Goal: Information Seeking & Learning: Learn about a topic

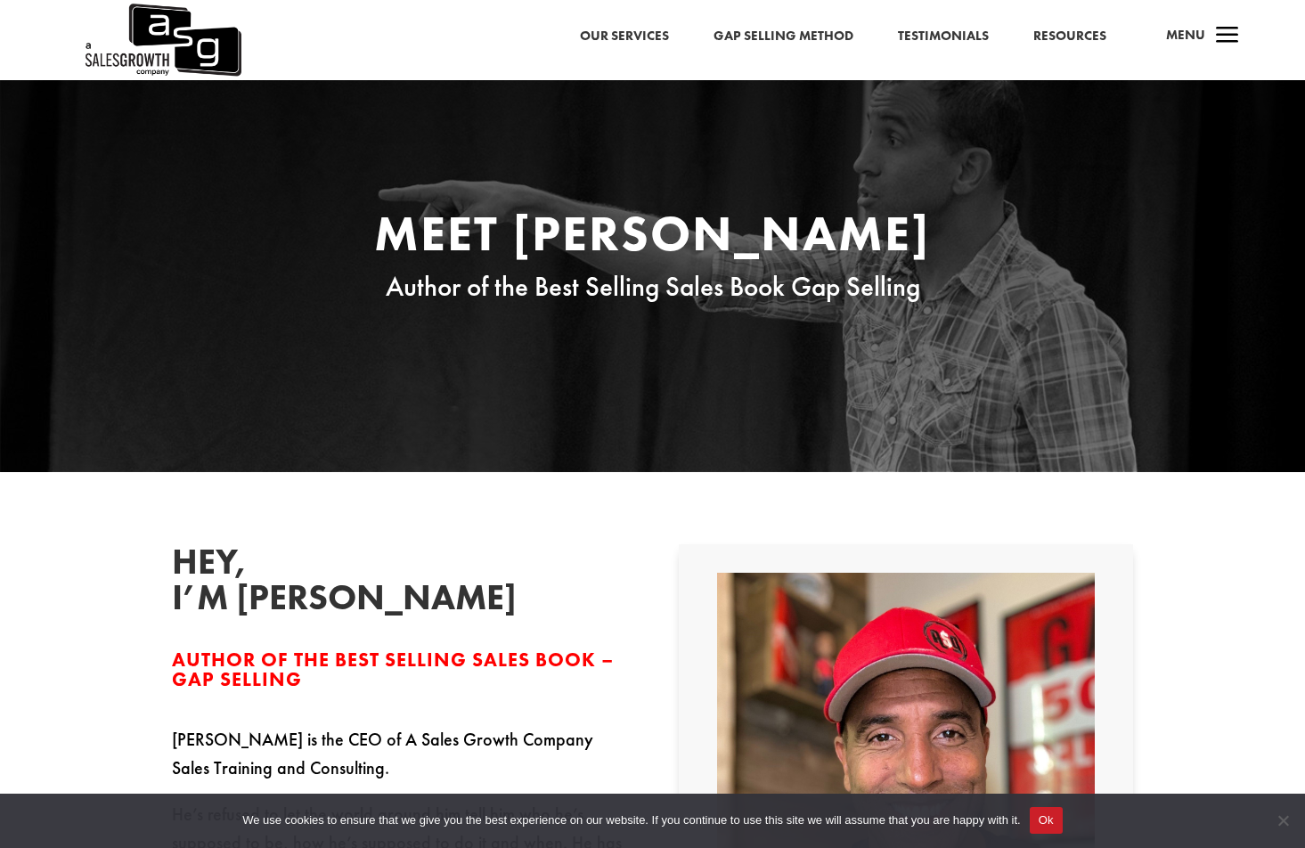
click at [641, 37] on link "Our Services" at bounding box center [624, 36] width 89 height 23
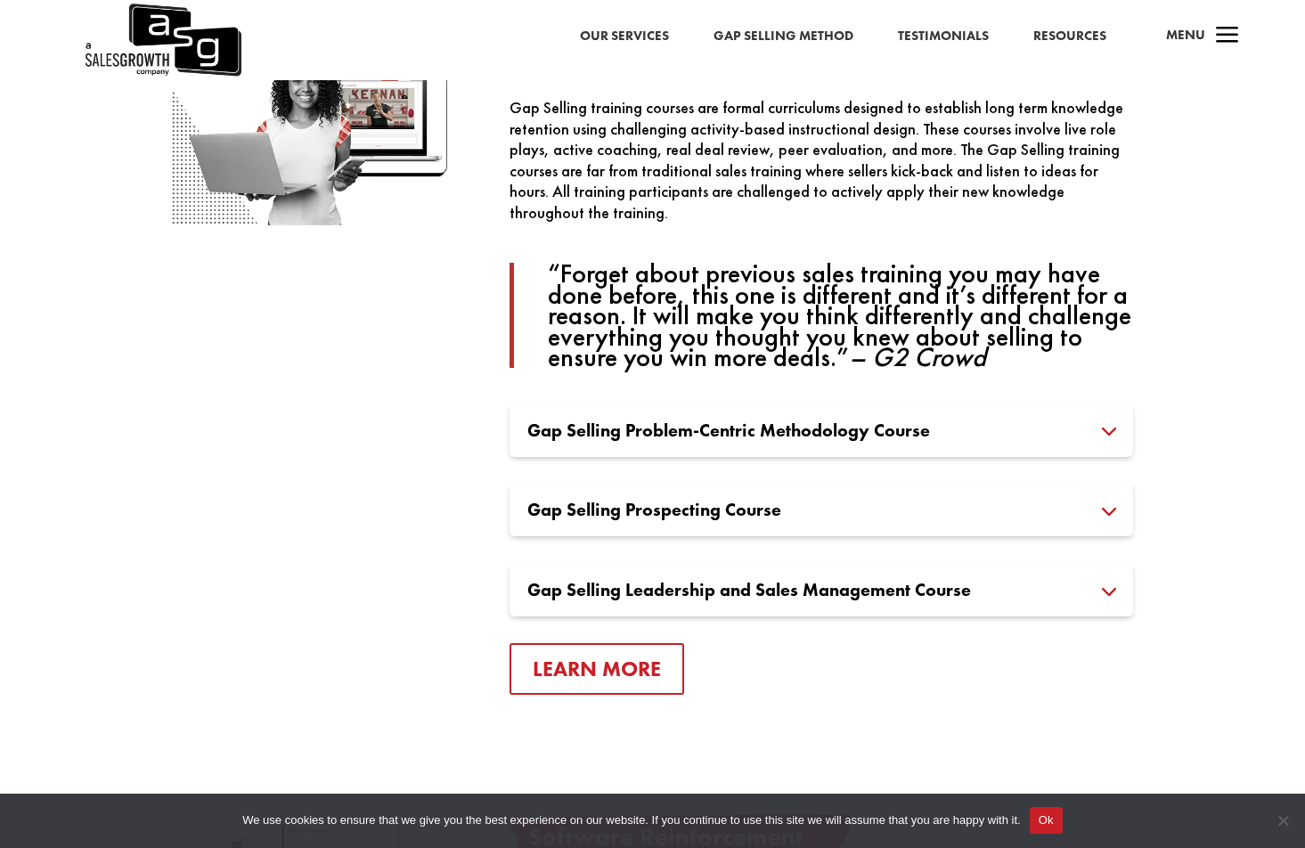
scroll to position [1201, 0]
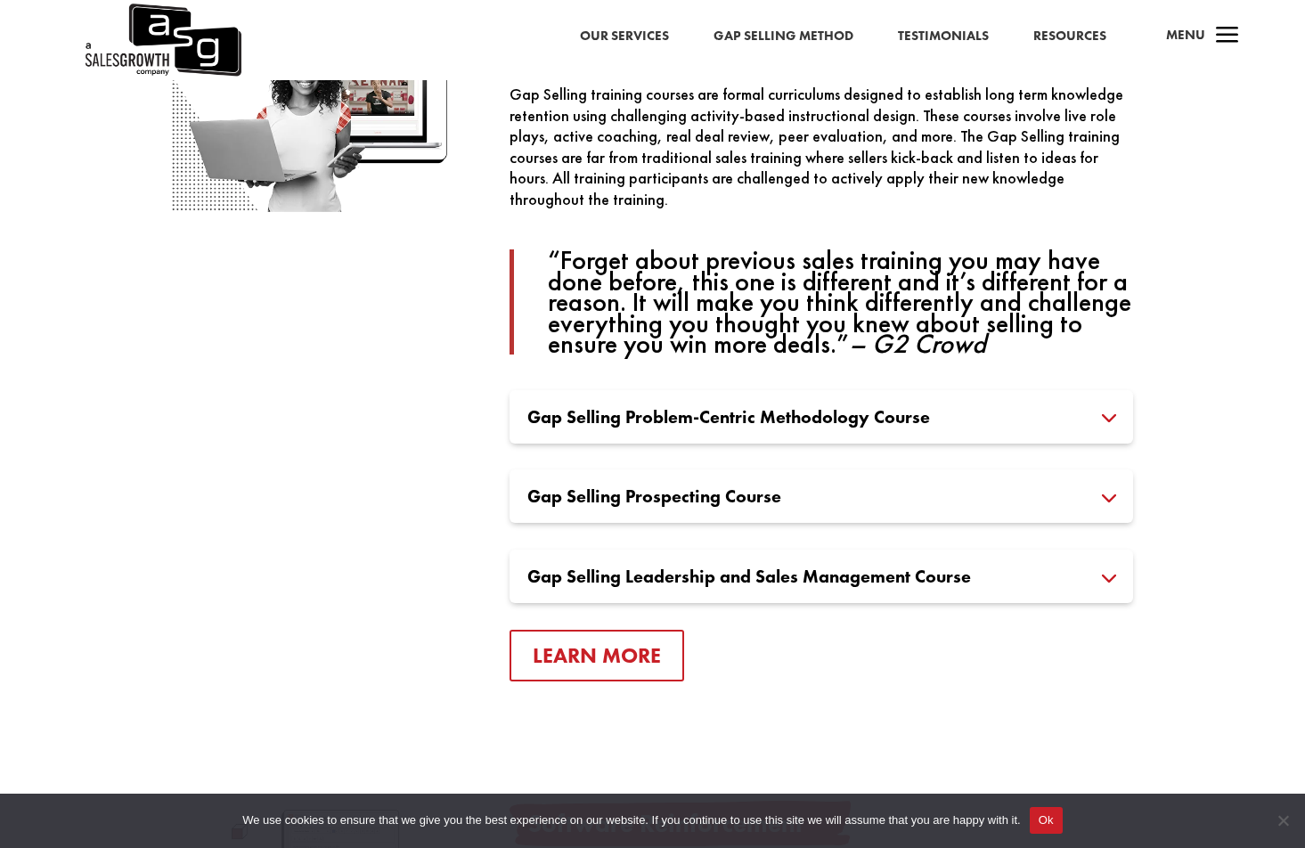
click at [632, 415] on h3 "Gap Selling Problem-Centric Methodology Course" at bounding box center [821, 417] width 588 height 18
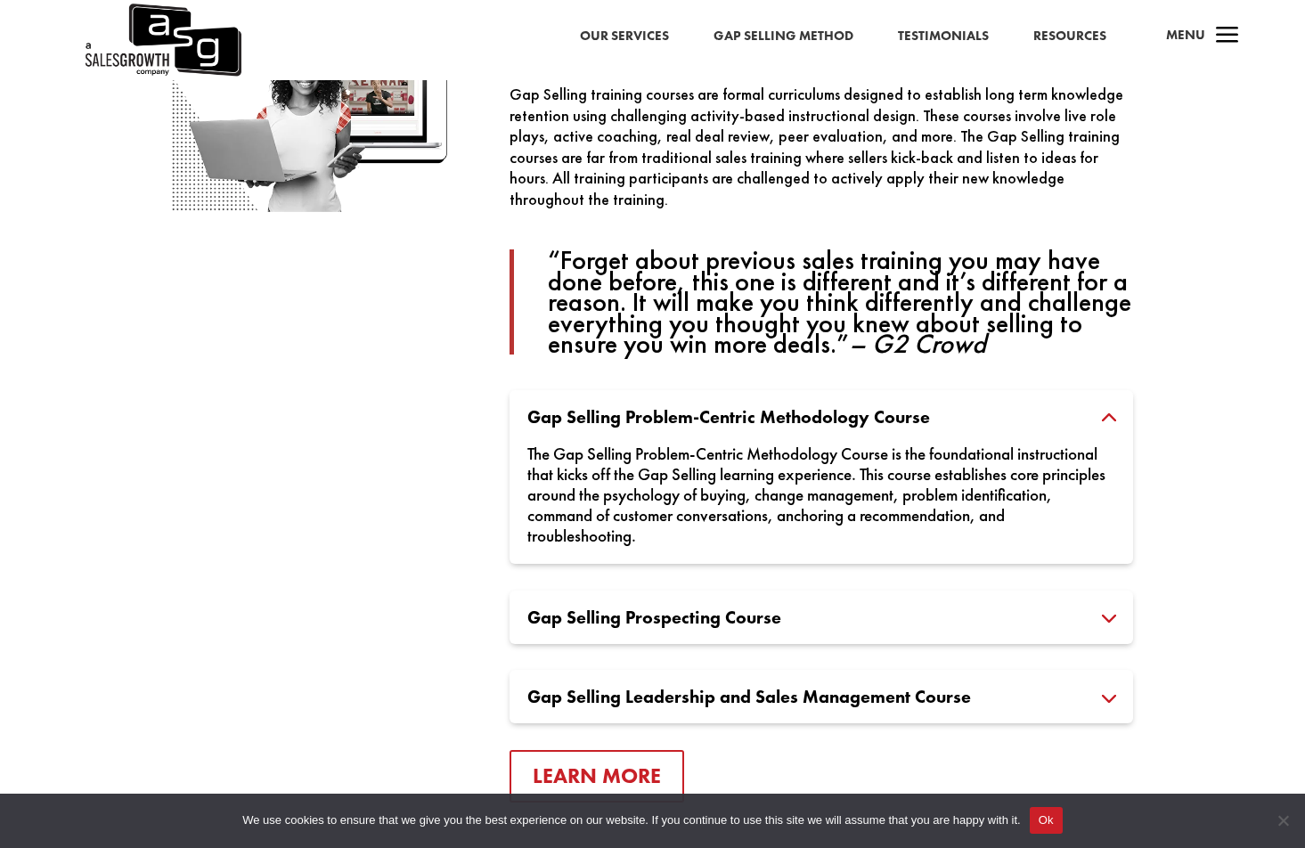
scroll to position [1208, 0]
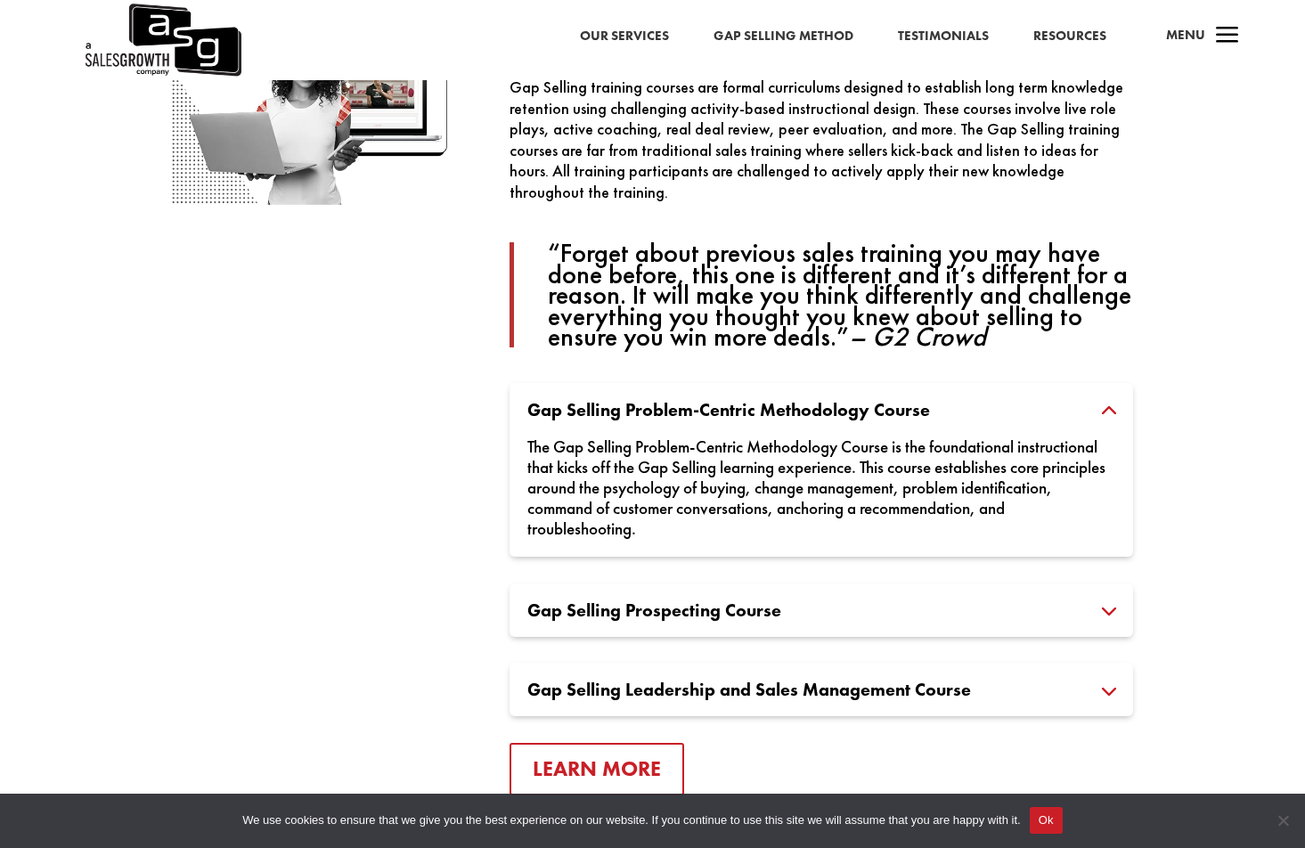
click at [795, 276] on p "“Forget about previous sales training you may have done before, this one is dif…" at bounding box center [840, 294] width 585 height 105
click at [1062, 37] on link "Resources" at bounding box center [1069, 36] width 73 height 23
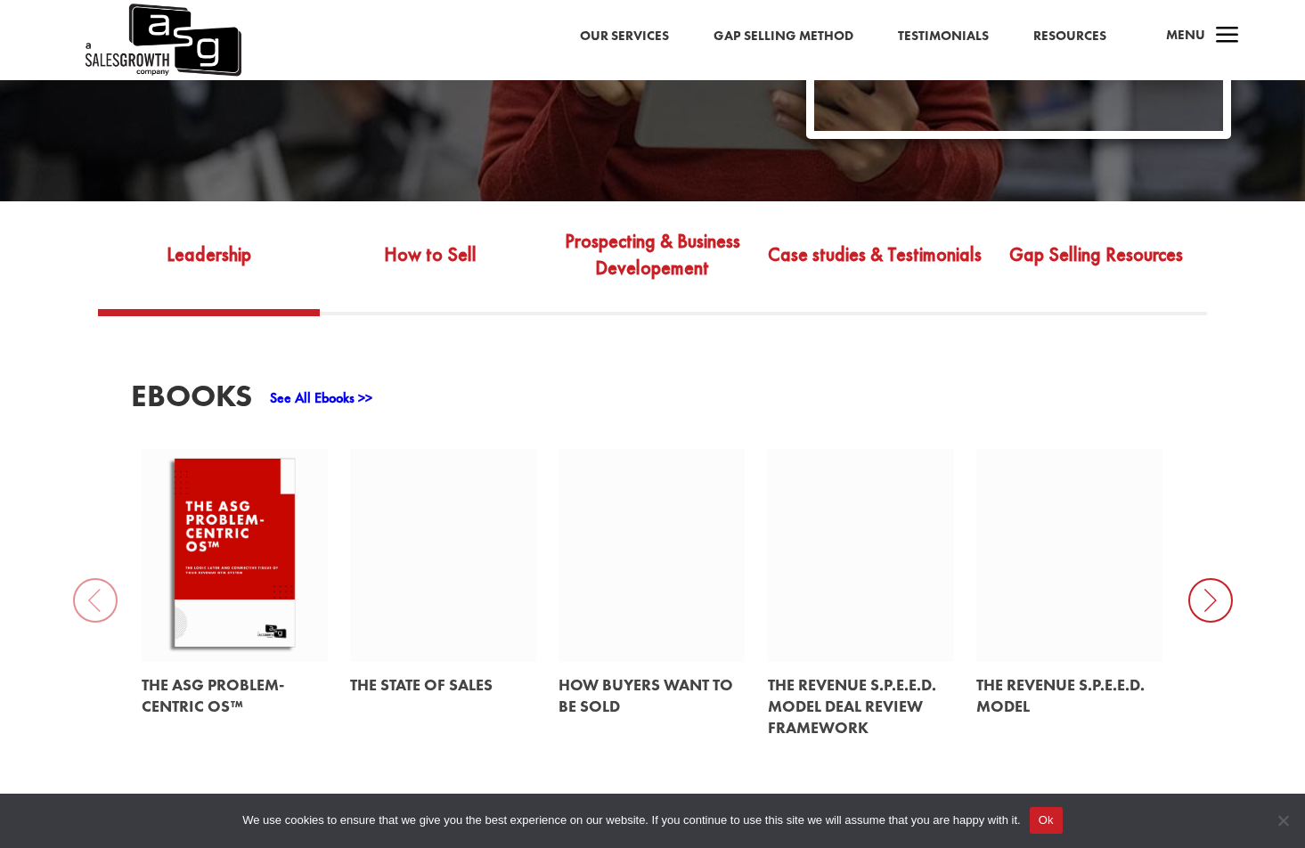
scroll to position [600, 0]
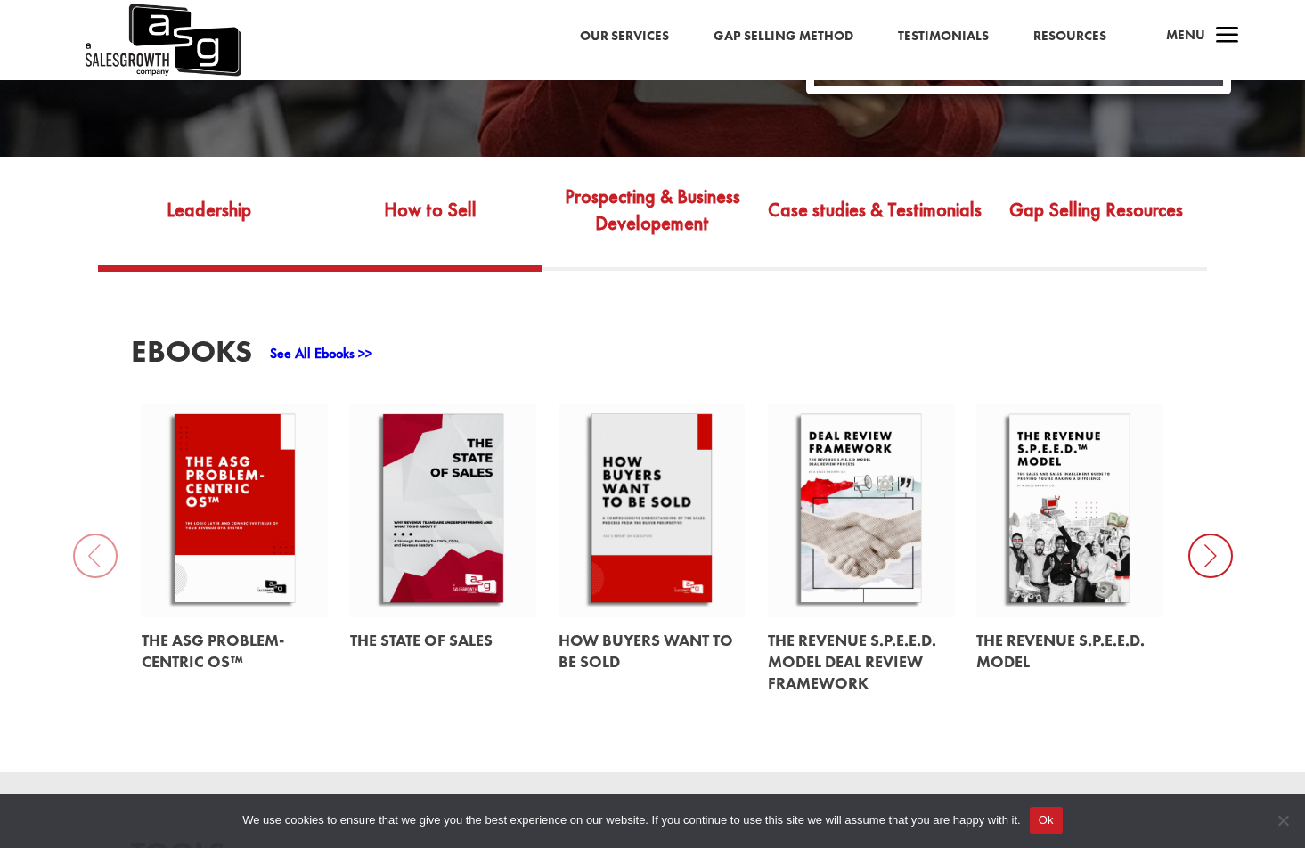
click at [423, 208] on link "How to Sell" at bounding box center [431, 223] width 222 height 84
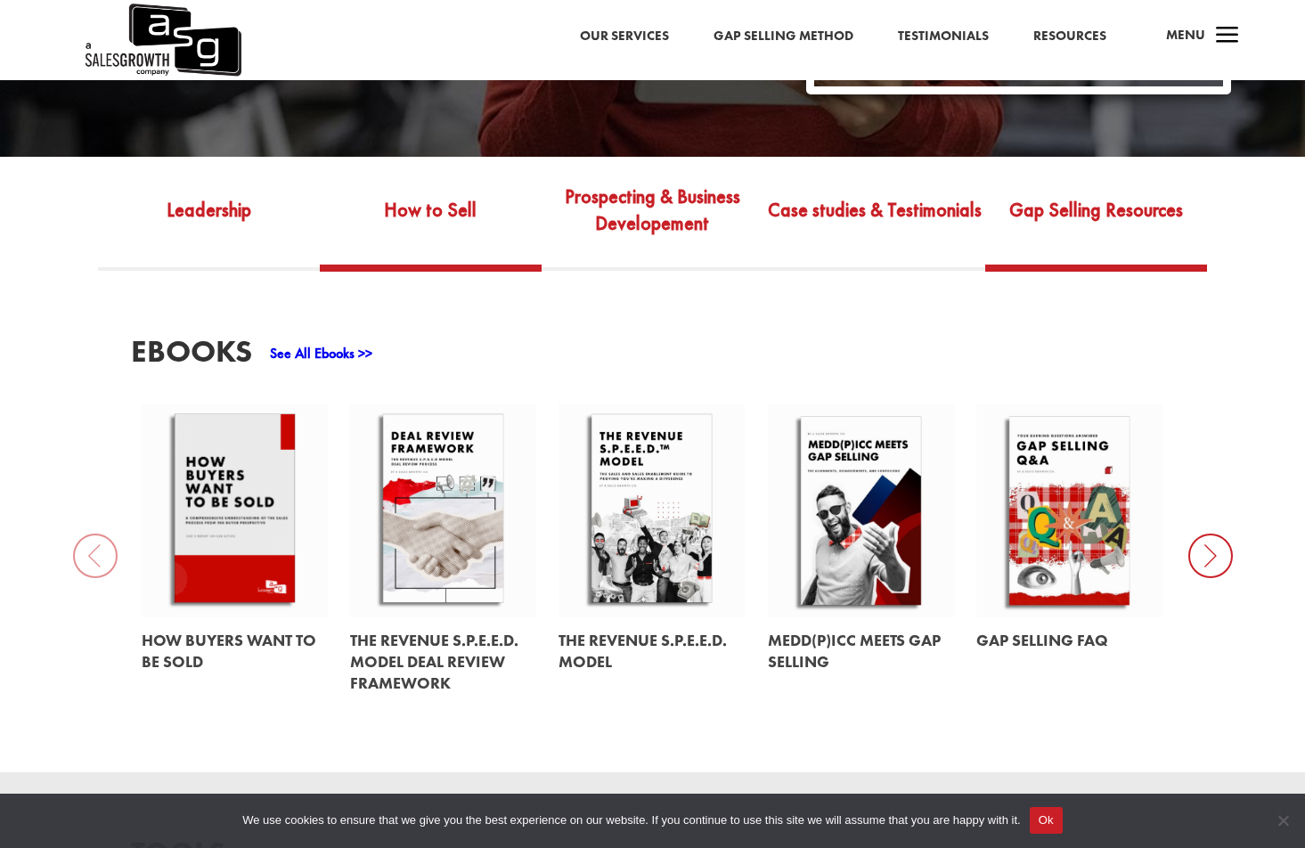
click at [1036, 181] on link "Gap Selling Resources" at bounding box center [1096, 223] width 222 height 84
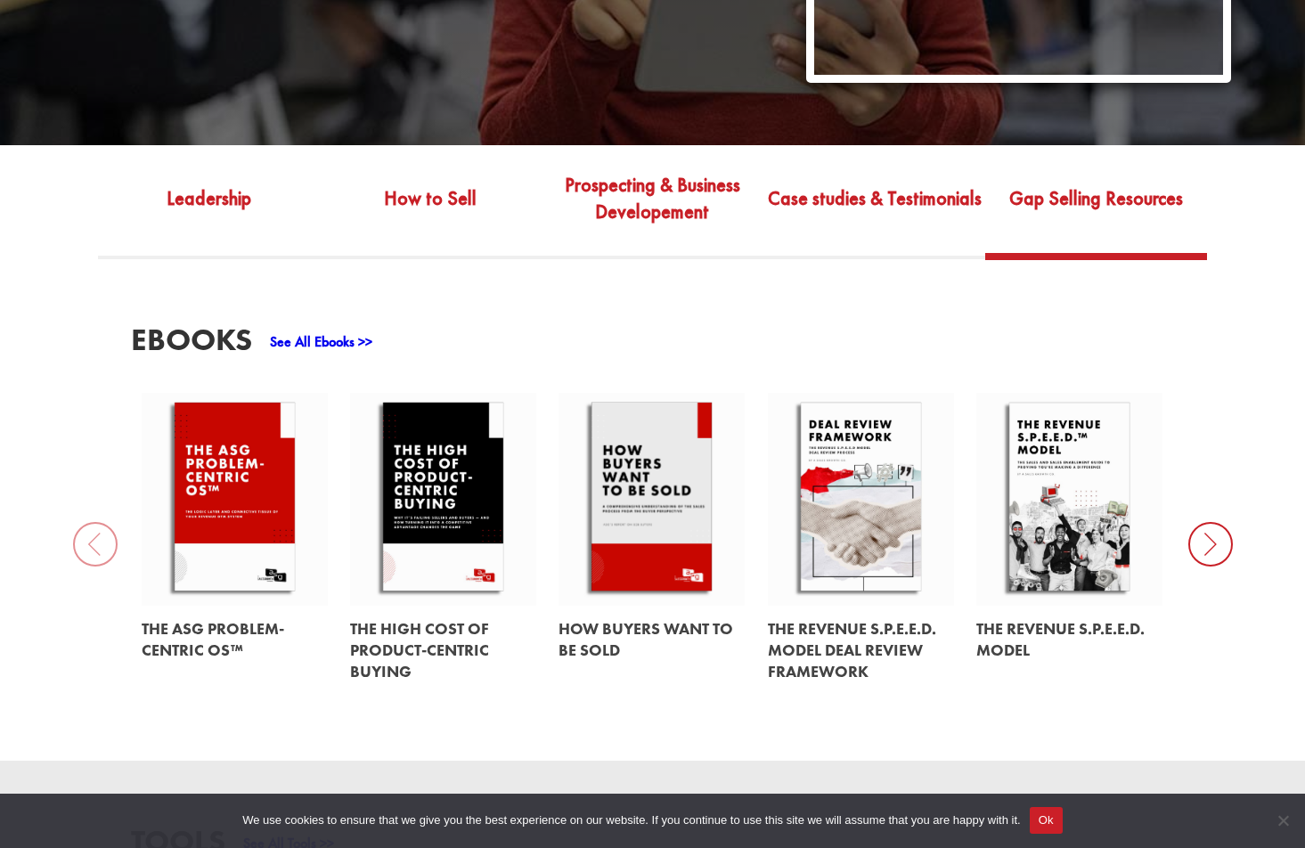
scroll to position [0, 0]
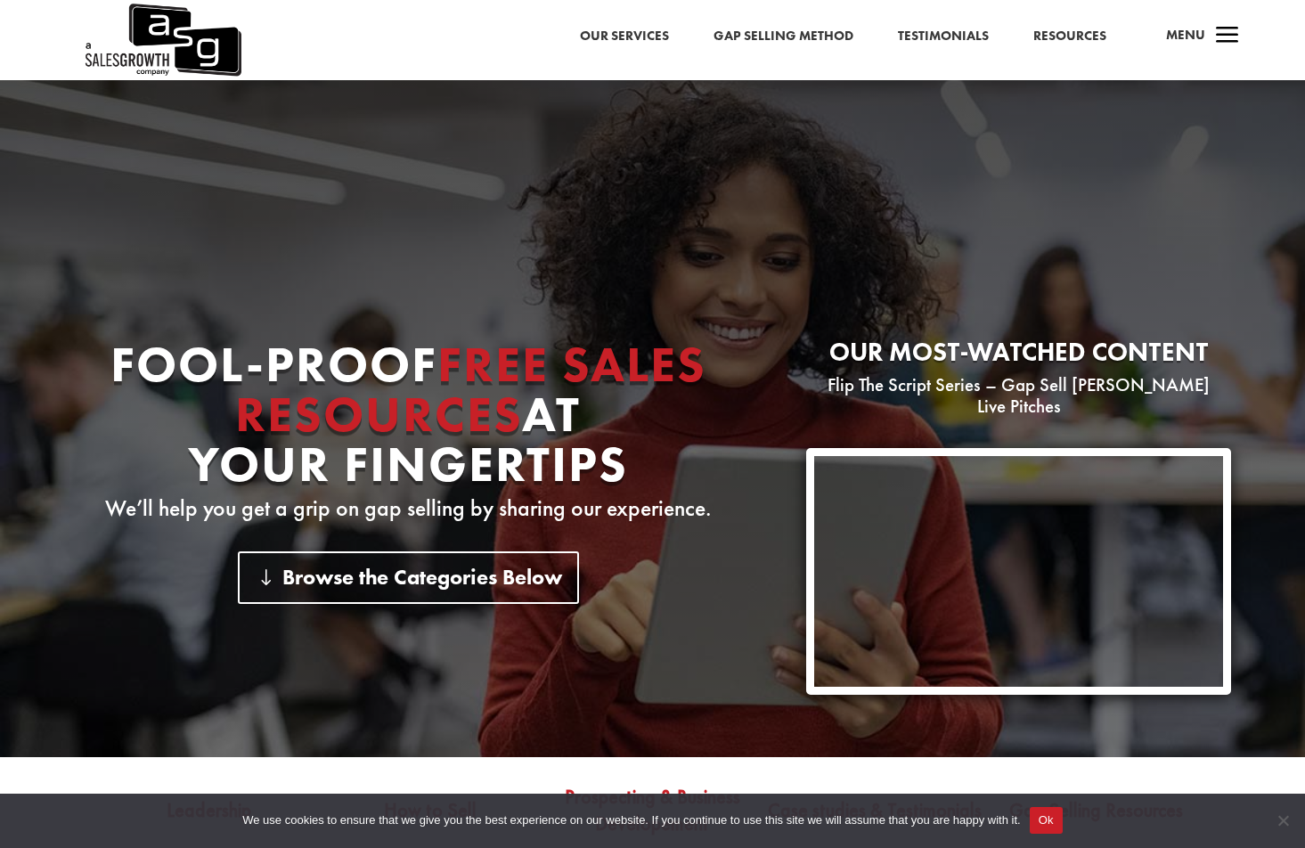
click at [1166, 30] on span "Menu" at bounding box center [1185, 35] width 39 height 18
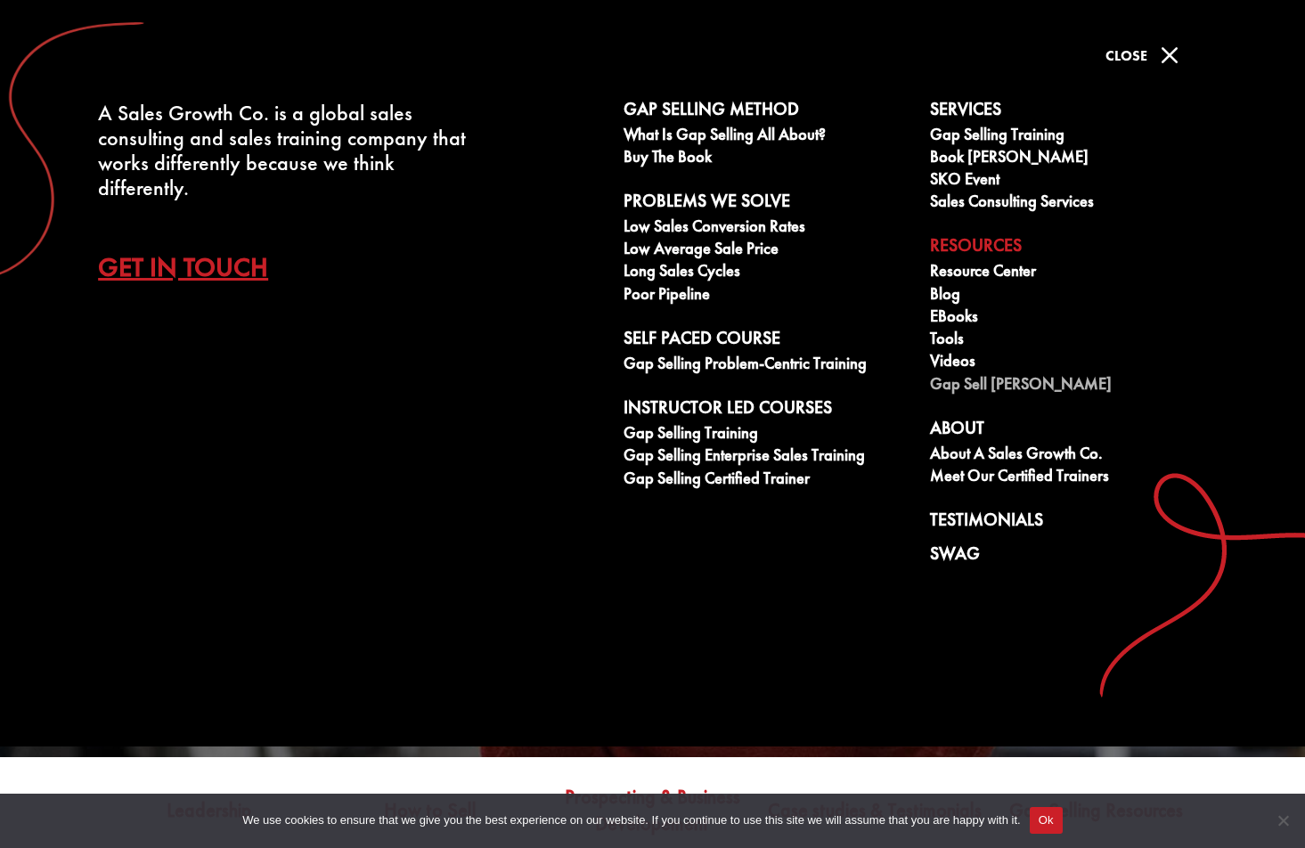
click at [970, 387] on link "Gap Sell [PERSON_NAME]" at bounding box center [1073, 386] width 287 height 22
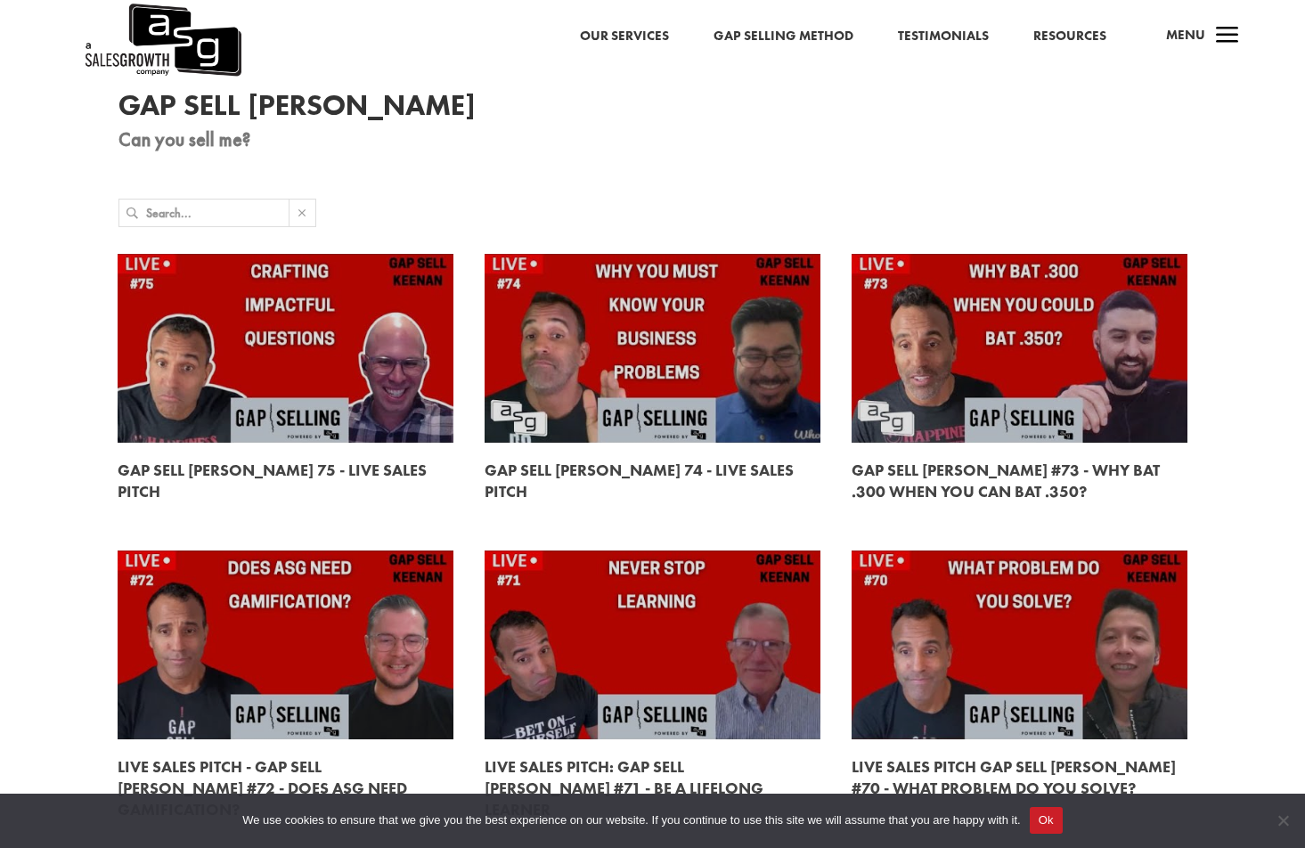
scroll to position [66, 0]
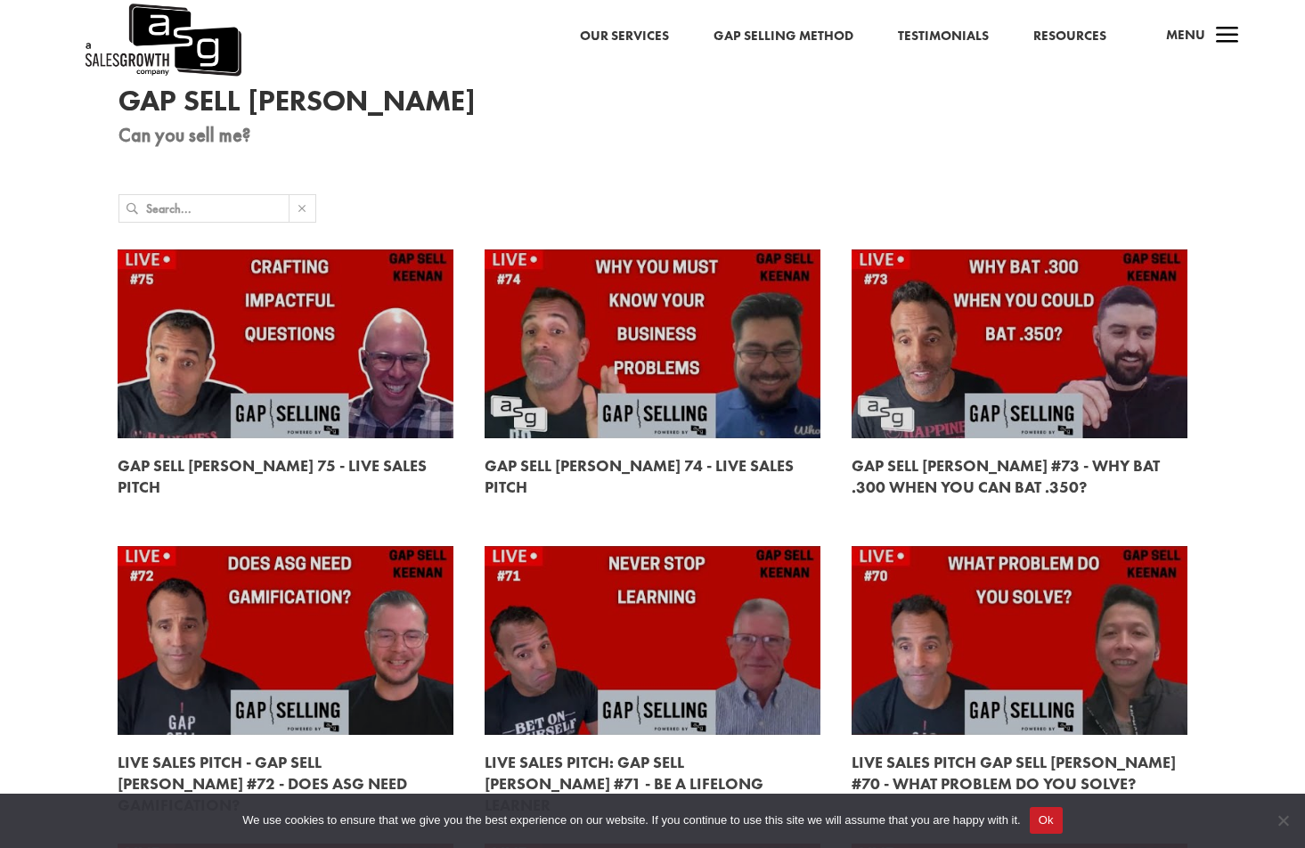
click at [302, 351] on link at bounding box center [286, 343] width 336 height 189
